Goal: Task Accomplishment & Management: Manage account settings

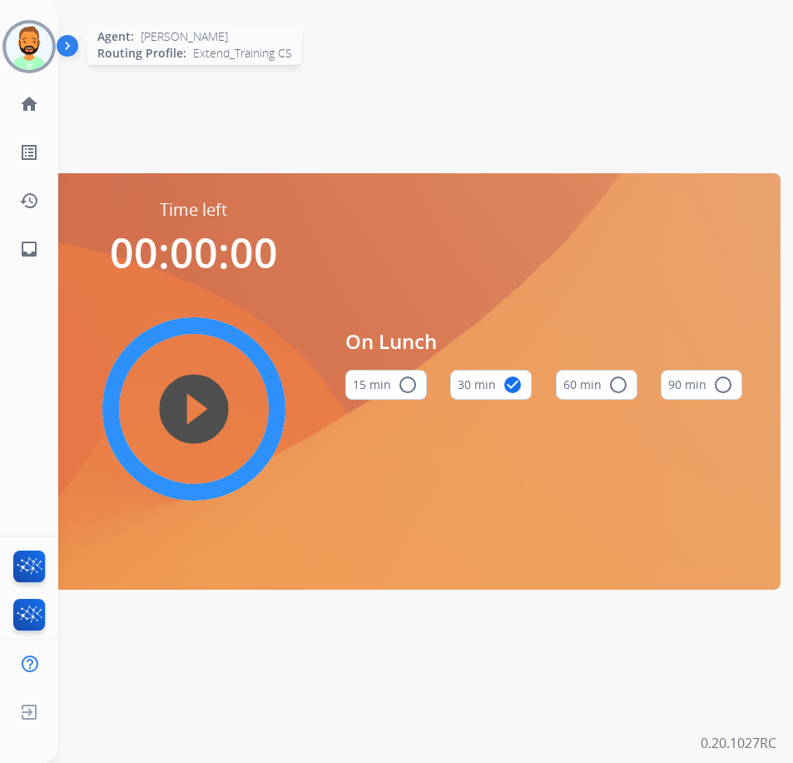
drag, startPoint x: 2, startPoint y: 37, endPoint x: 32, endPoint y: 36, distance: 30.9
click at [3, 37] on div "[PERSON_NAME] Offline Edit Avatar Agent: [PERSON_NAME] Profile: Extend_Training…" at bounding box center [29, 46] width 58 height 53
click at [32, 36] on img at bounding box center [29, 46] width 47 height 47
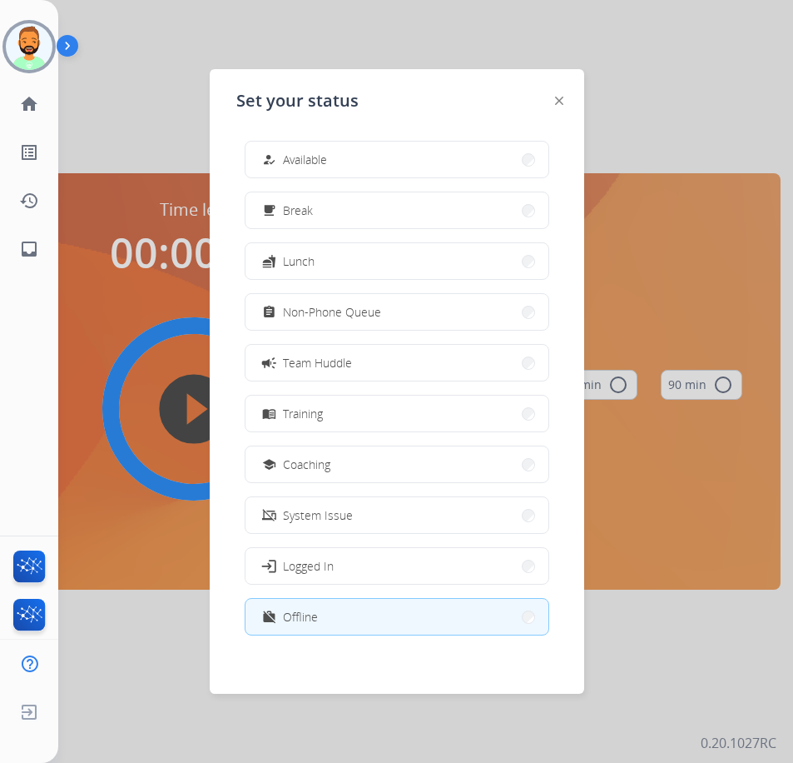
click at [379, 148] on button "how_to_reg Available" at bounding box center [397, 160] width 303 height 36
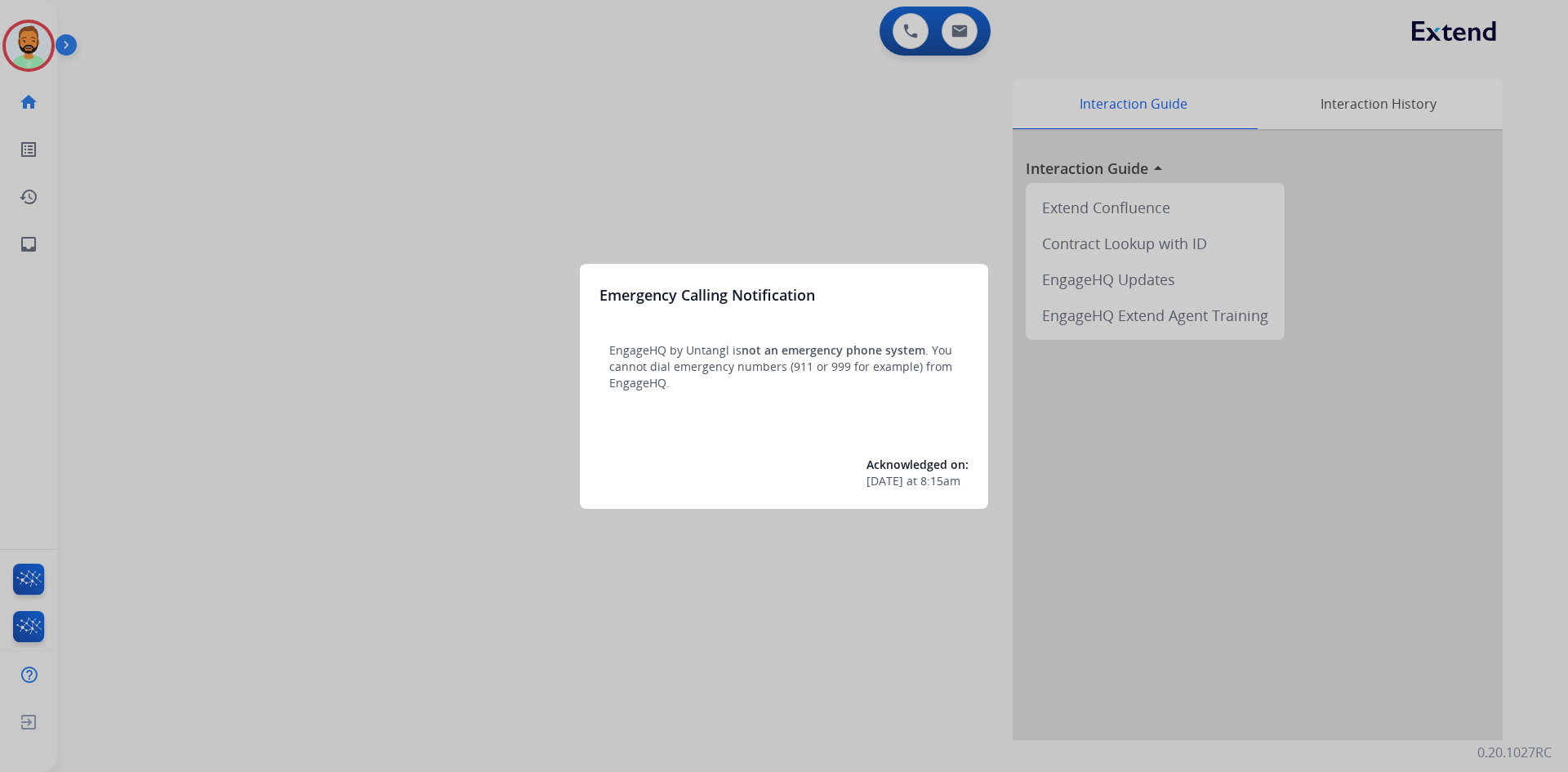
click at [43, 30] on div at bounding box center [784, 386] width 1568 height 772
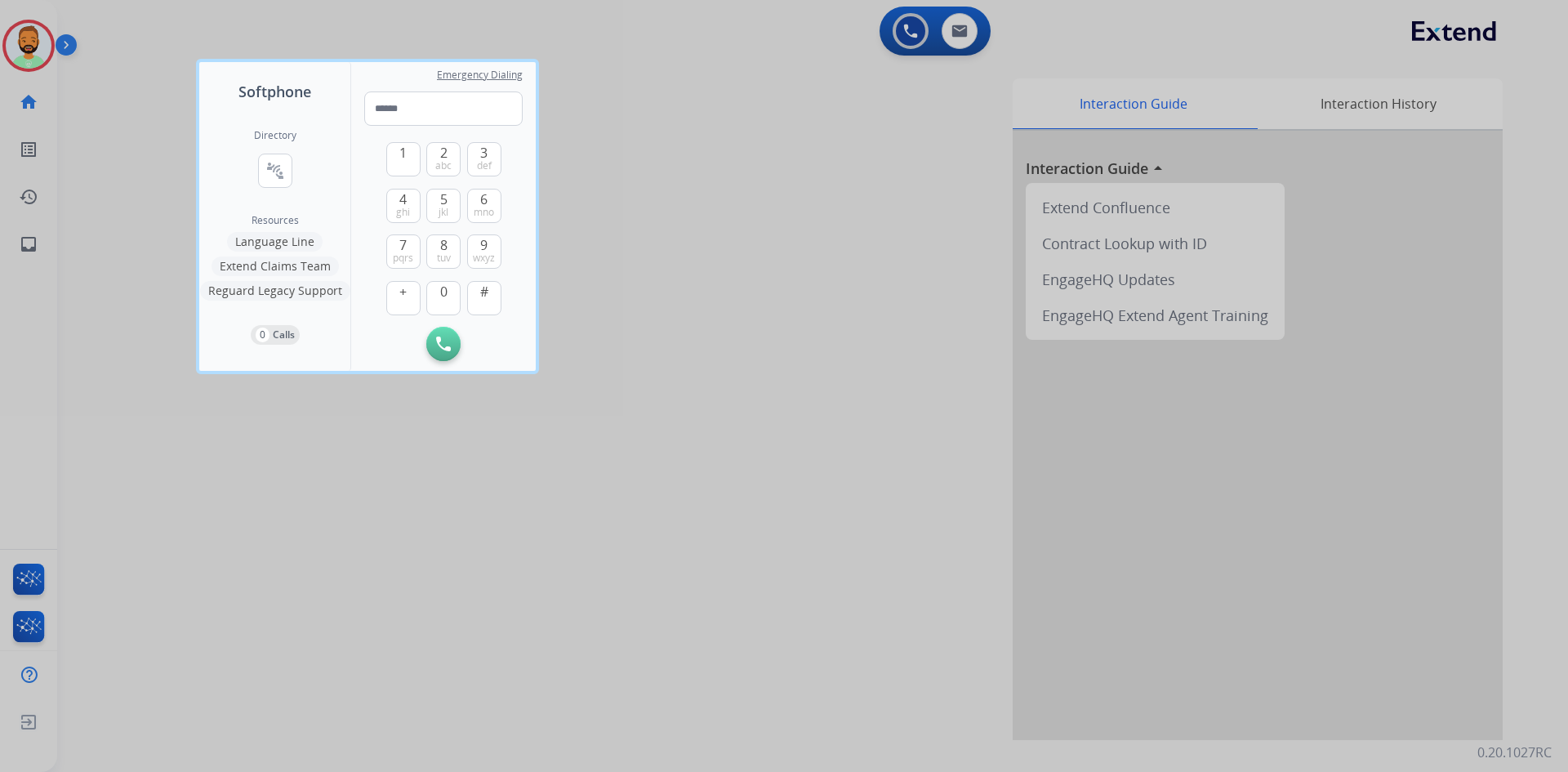
click at [42, 29] on div at bounding box center [784, 386] width 1568 height 772
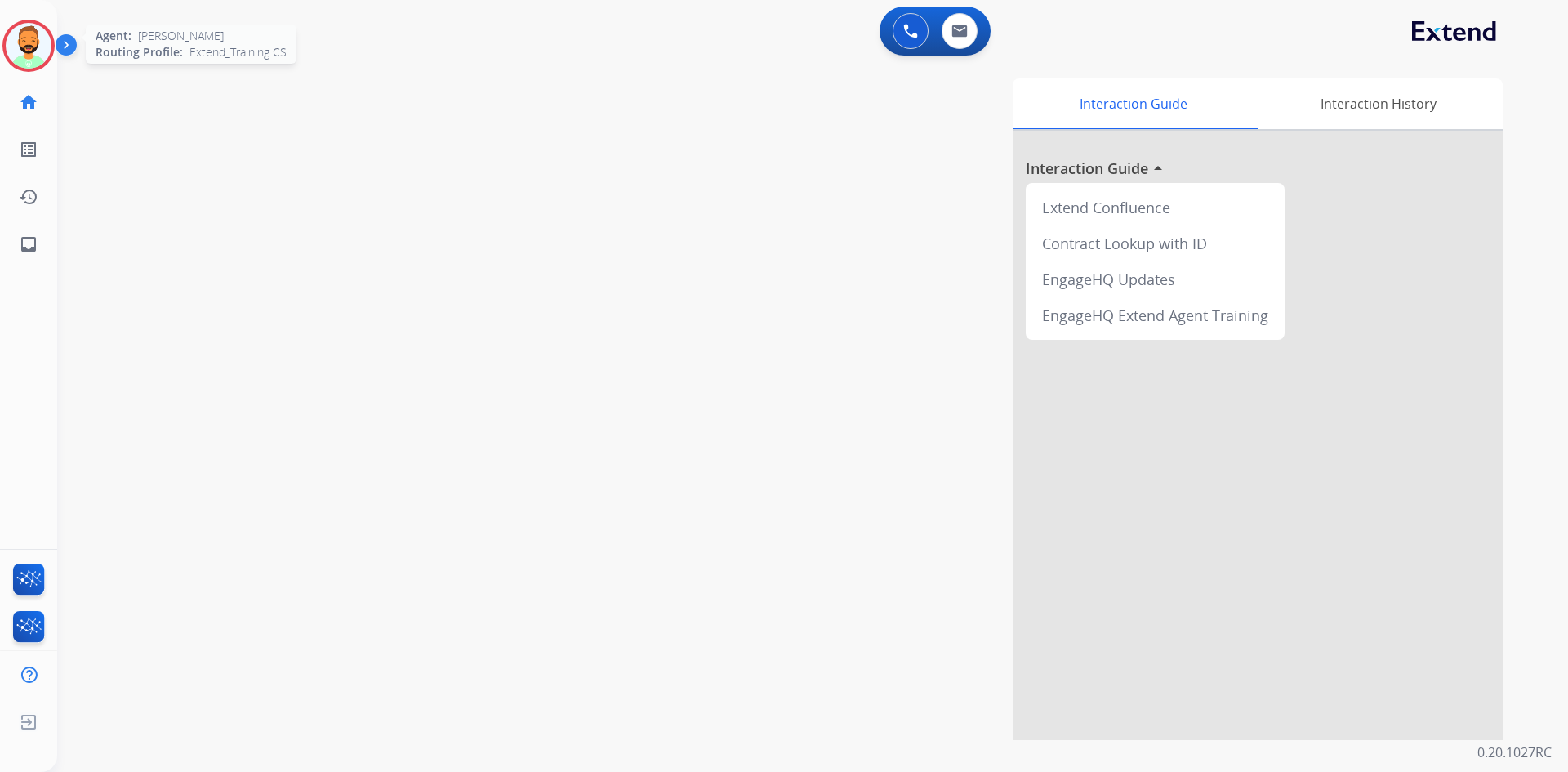
click at [43, 45] on img at bounding box center [28, 45] width 46 height 46
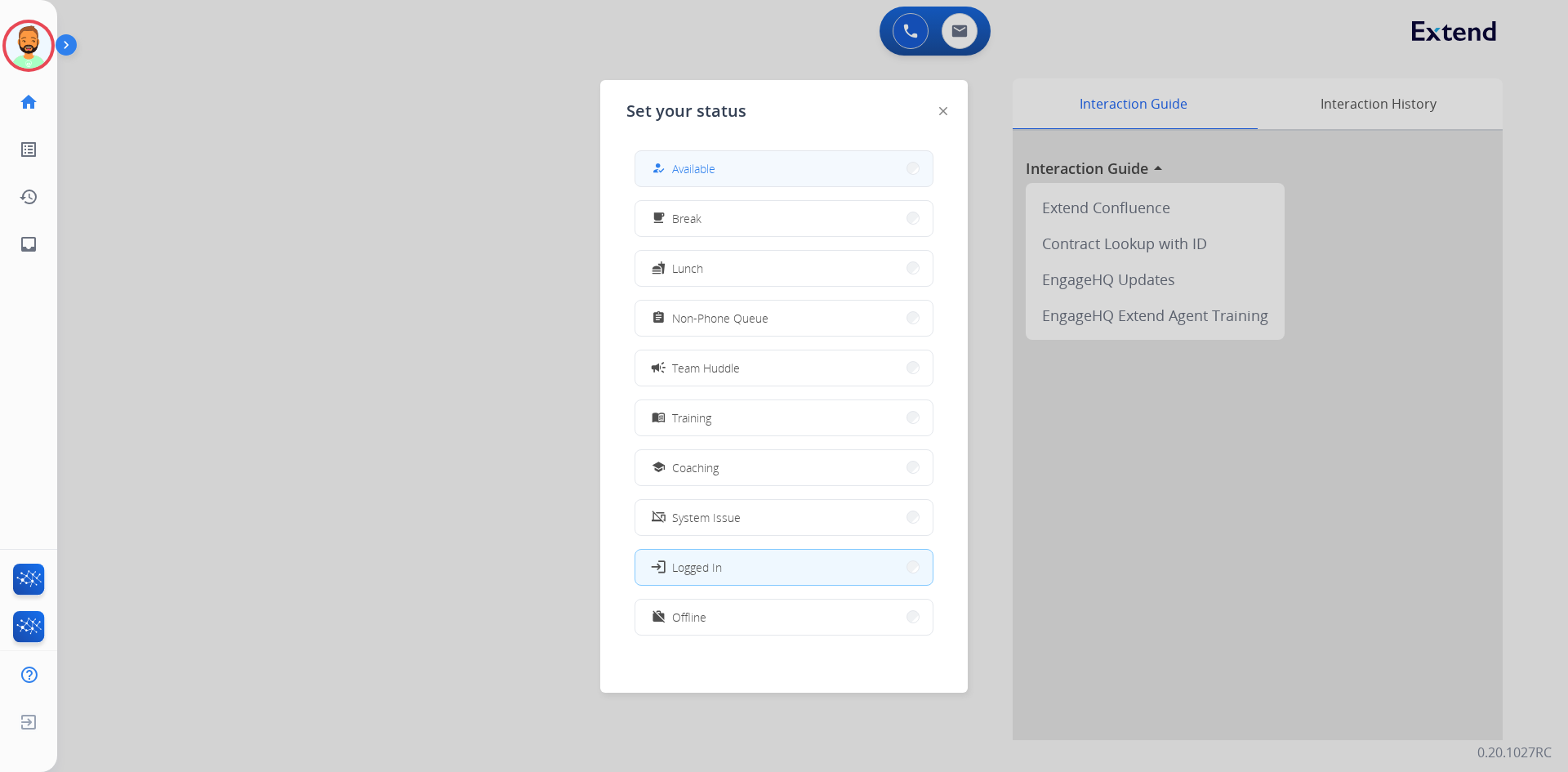
click at [673, 161] on div "how_to_reg Available" at bounding box center [682, 169] width 67 height 20
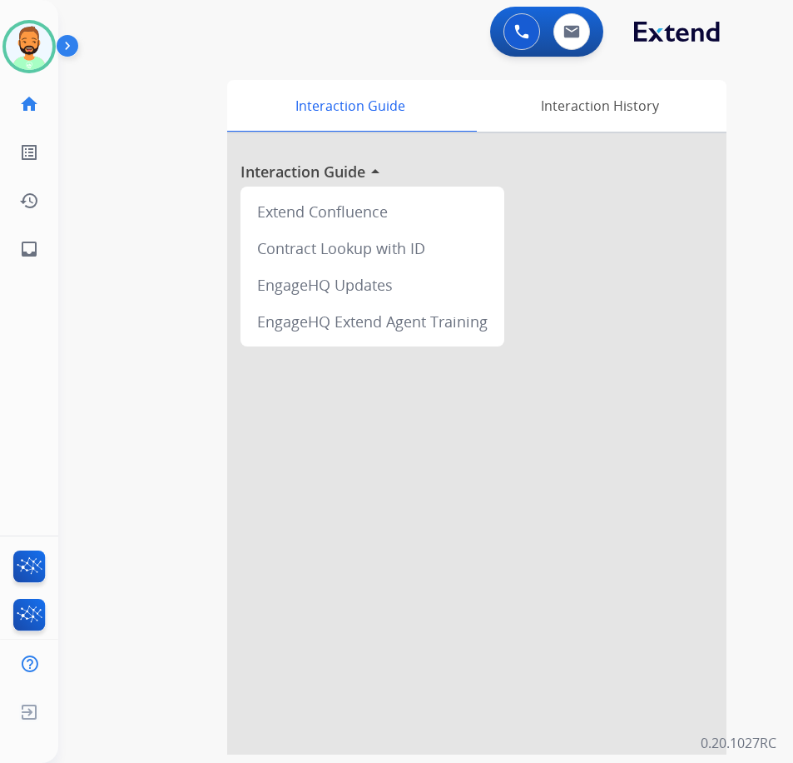
drag, startPoint x: 39, startPoint y: 46, endPoint x: 62, endPoint y: 41, distance: 23.0
click at [39, 46] on img at bounding box center [29, 46] width 47 height 47
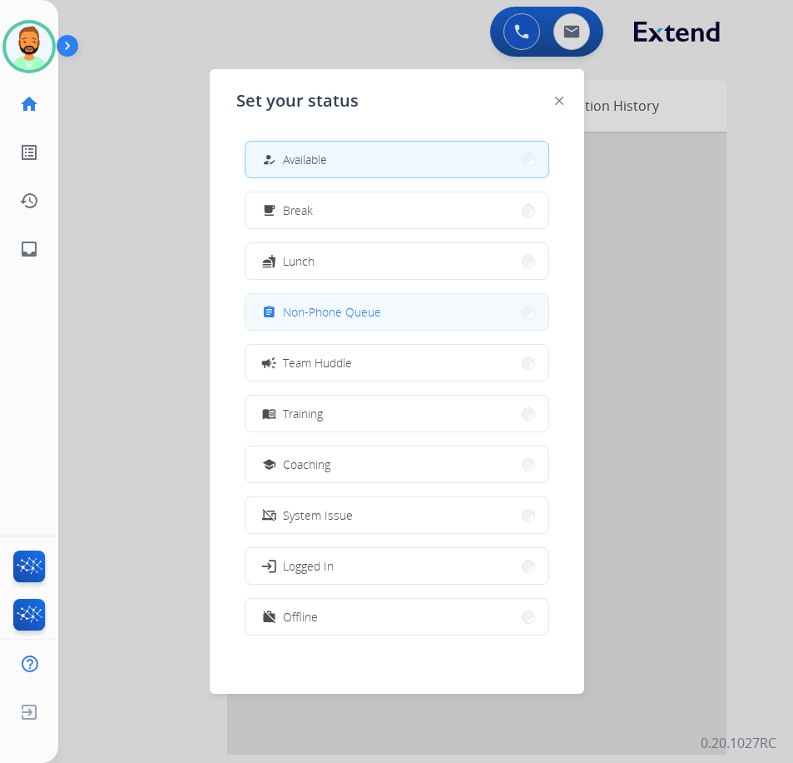
click at [365, 321] on div "assignment Non-Phone Queue" at bounding box center [320, 312] width 122 height 20
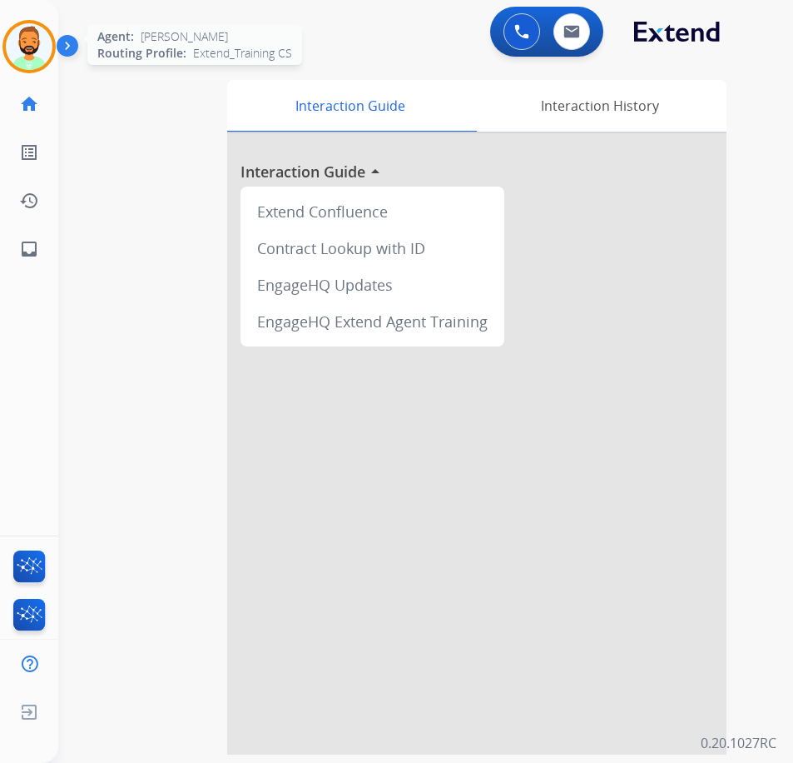
click at [26, 63] on img at bounding box center [29, 46] width 47 height 47
